Goal: Obtain resource: Download file/media

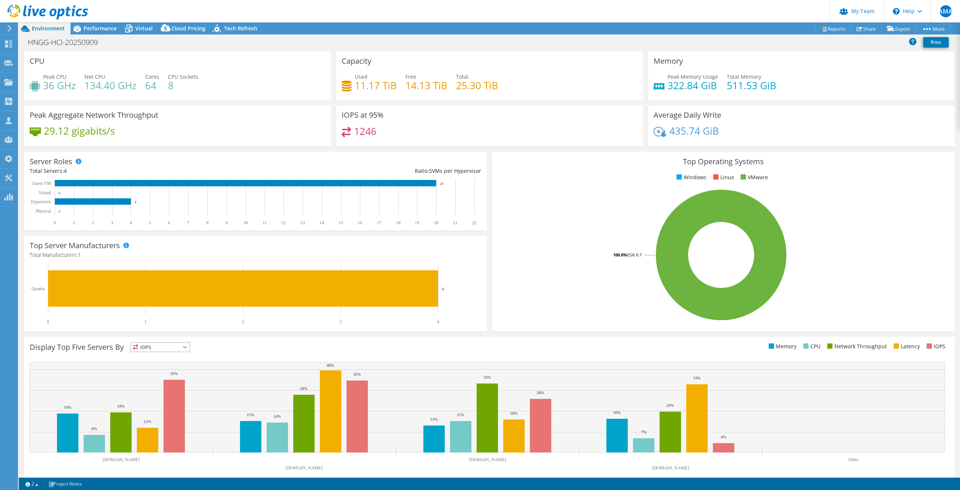
select select "USWest"
select select "USD"
click at [128, 30] on icon at bounding box center [128, 28] width 13 height 13
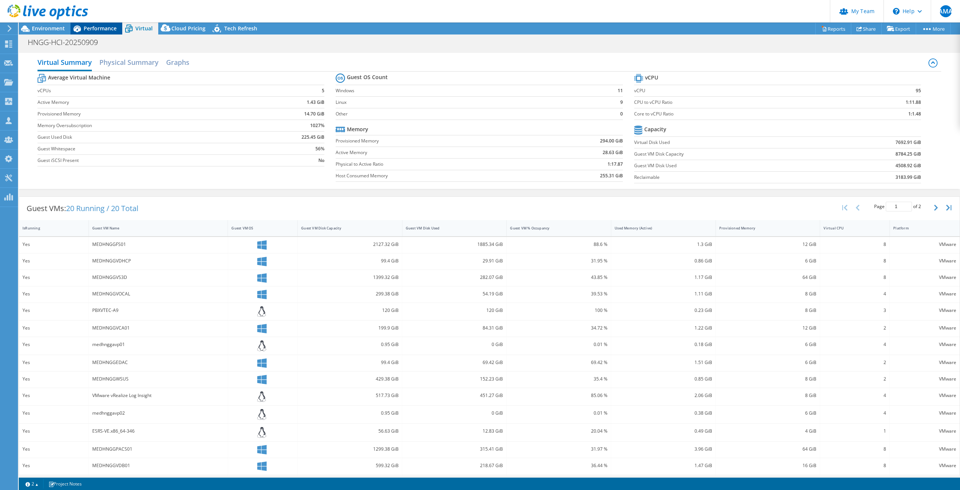
click at [114, 27] on span "Performance" at bounding box center [100, 28] width 33 height 7
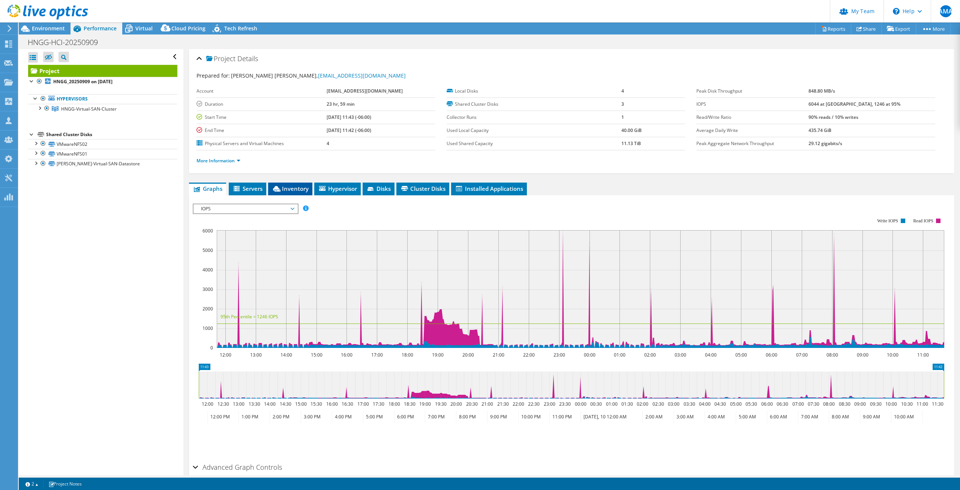
click at [296, 183] on li "Inventory" at bounding box center [290, 189] width 44 height 13
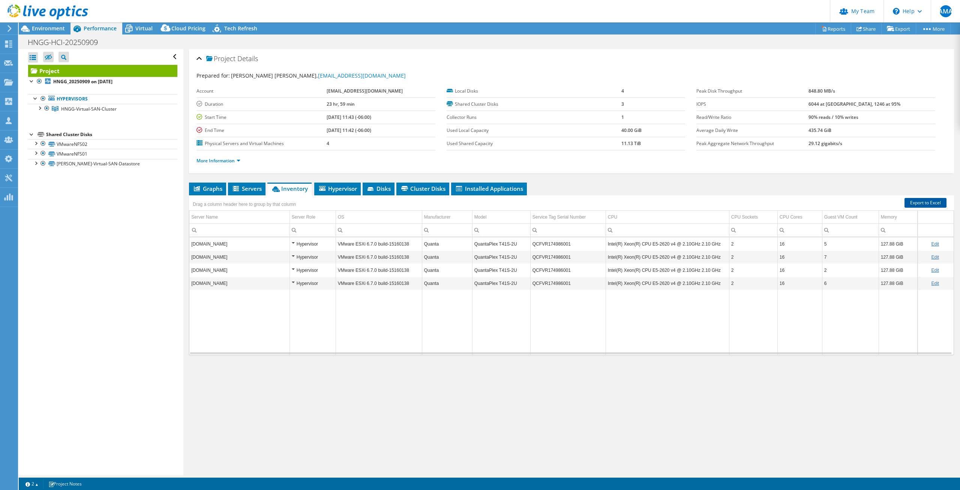
click at [923, 202] on link "Export to Excel" at bounding box center [925, 203] width 42 height 10
click at [258, 297] on td "Data grid" at bounding box center [239, 322] width 100 height 65
